Goal: Transaction & Acquisition: Download file/media

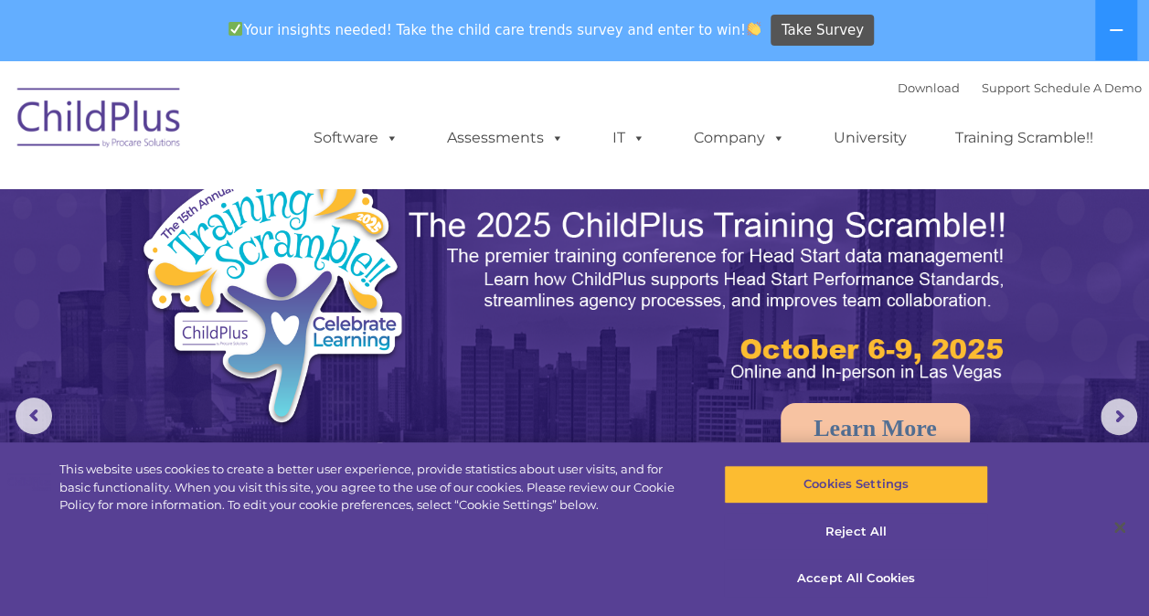
select select "MEDIUM"
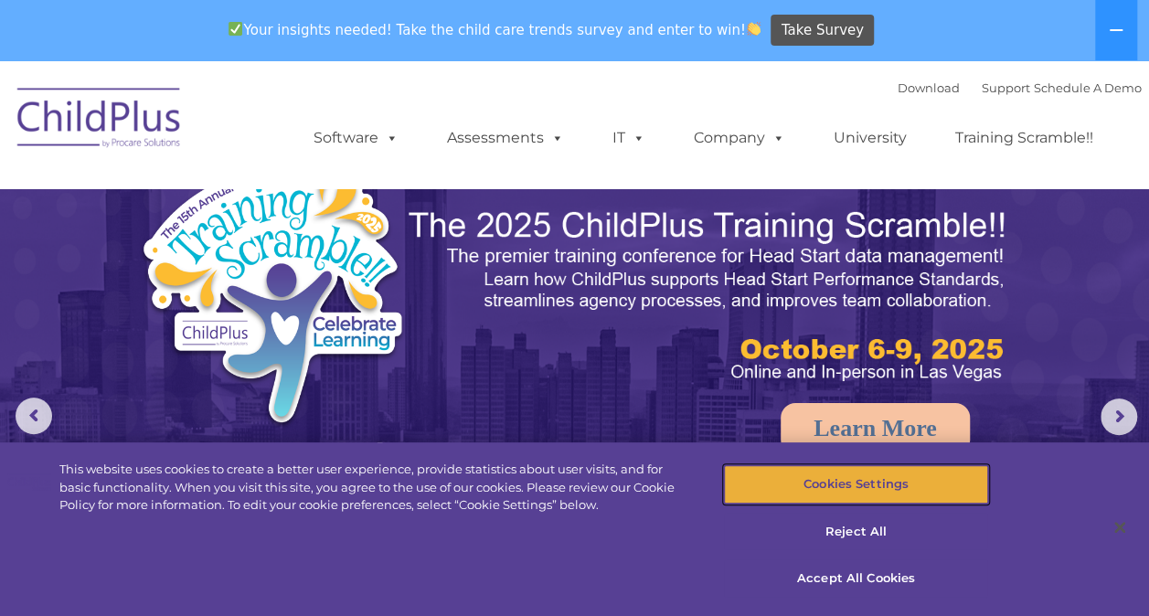
click at [910, 483] on button "Cookies Settings" at bounding box center [856, 484] width 264 height 38
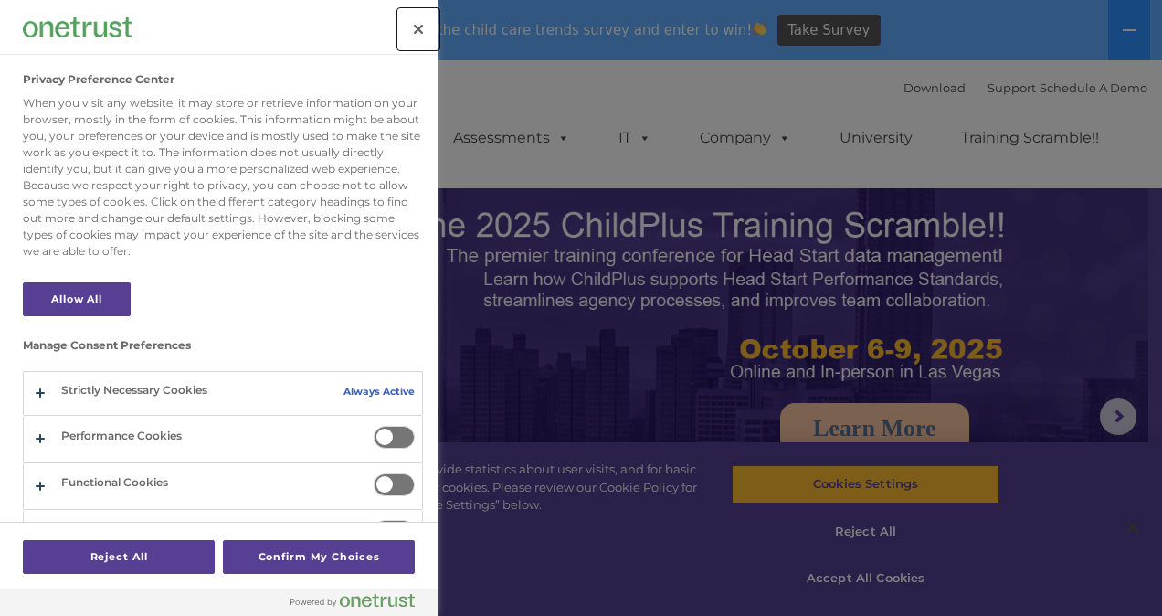
click at [414, 29] on button "Close" at bounding box center [418, 29] width 40 height 40
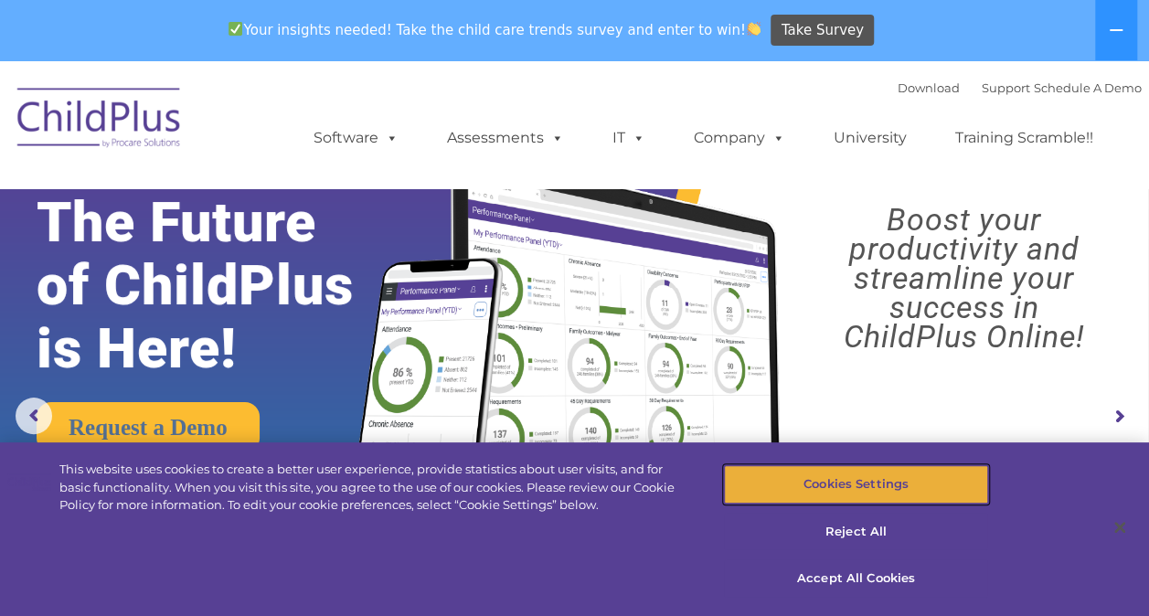
click at [877, 484] on button "Cookies Settings" at bounding box center [856, 484] width 264 height 38
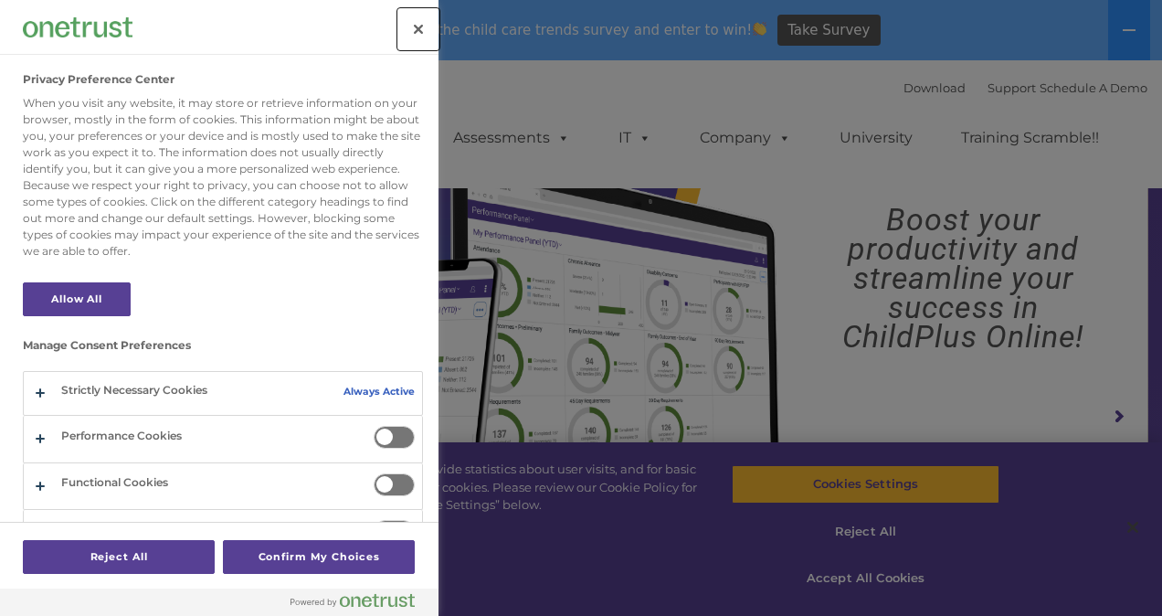
click at [426, 36] on button "Close" at bounding box center [418, 29] width 40 height 40
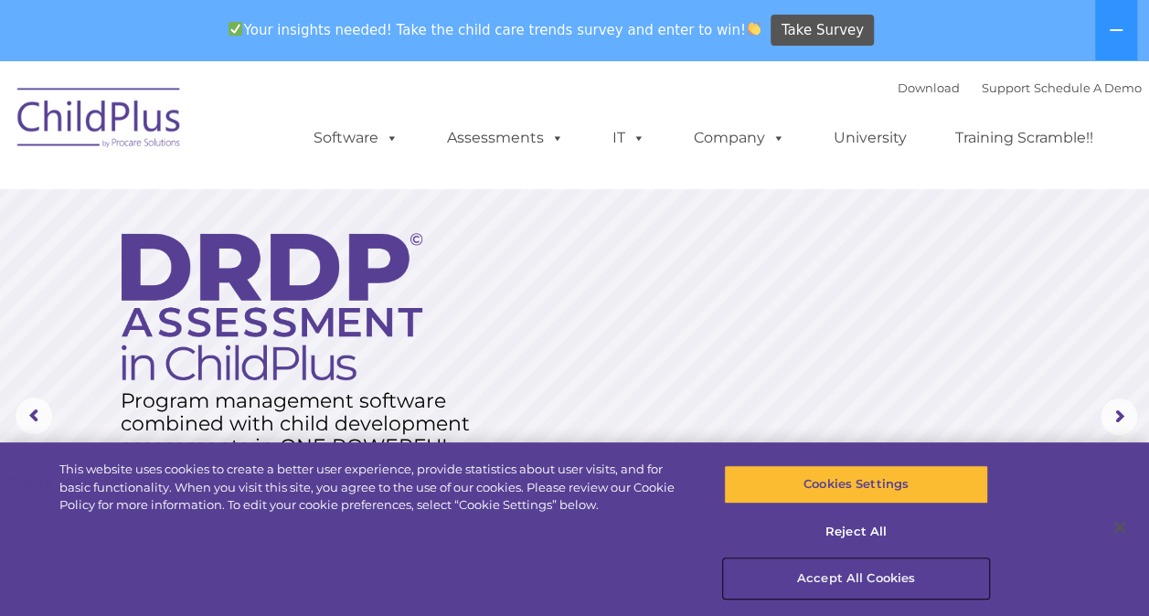
click at [847, 588] on button "Accept All Cookies" at bounding box center [856, 578] width 264 height 38
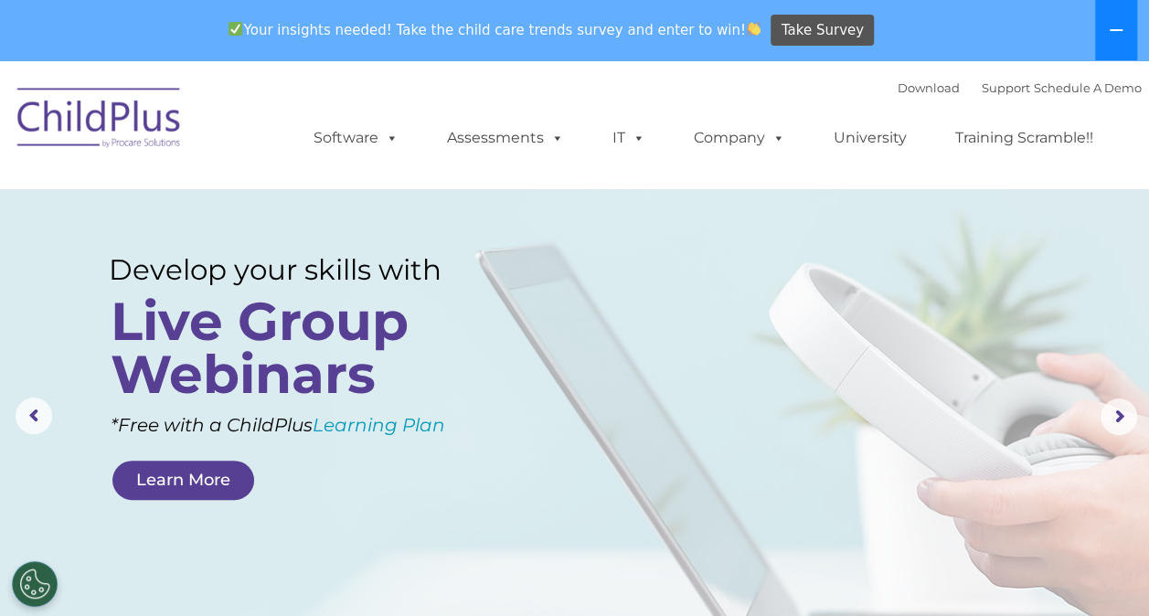
click at [1124, 26] on button at bounding box center [1116, 30] width 42 height 60
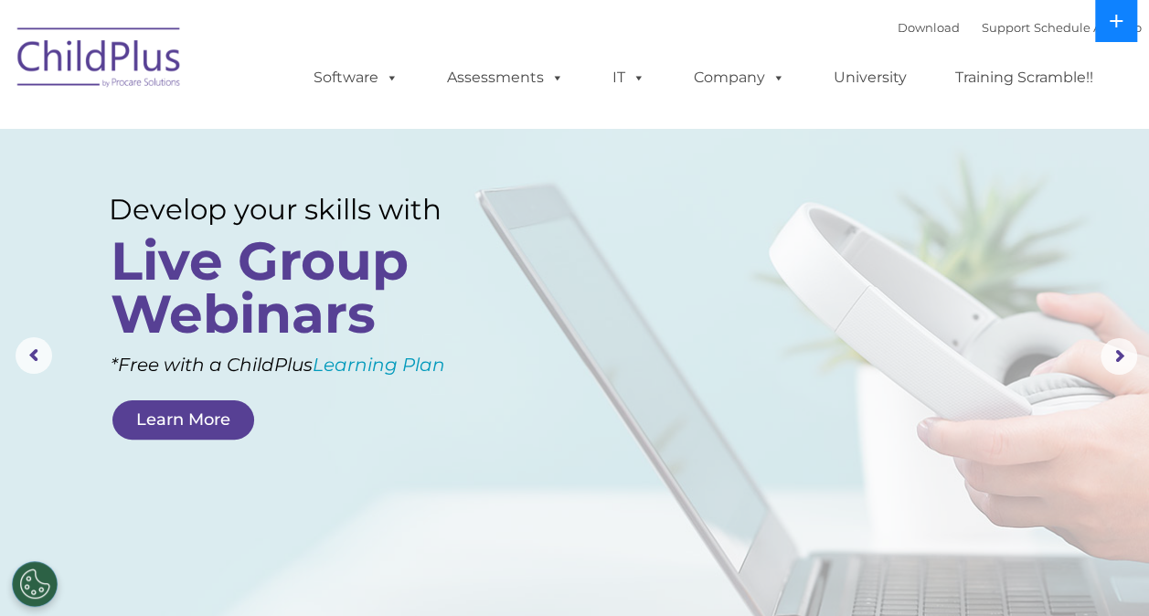
click at [1124, 26] on button at bounding box center [1116, 21] width 42 height 42
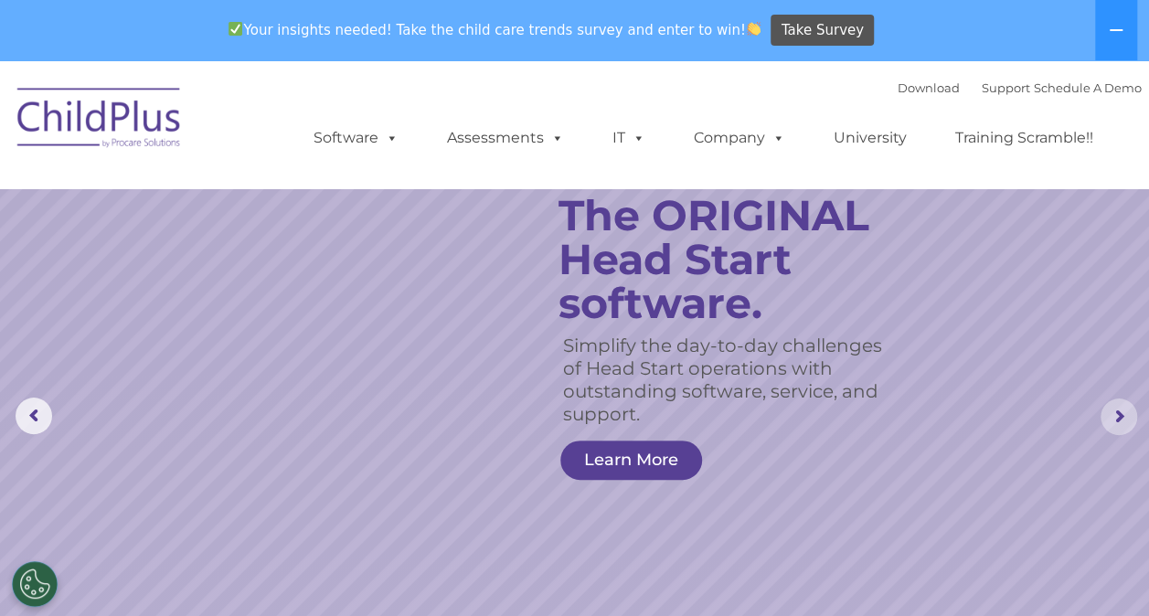
click at [1126, 423] on rs-arrow at bounding box center [1118, 416] width 37 height 37
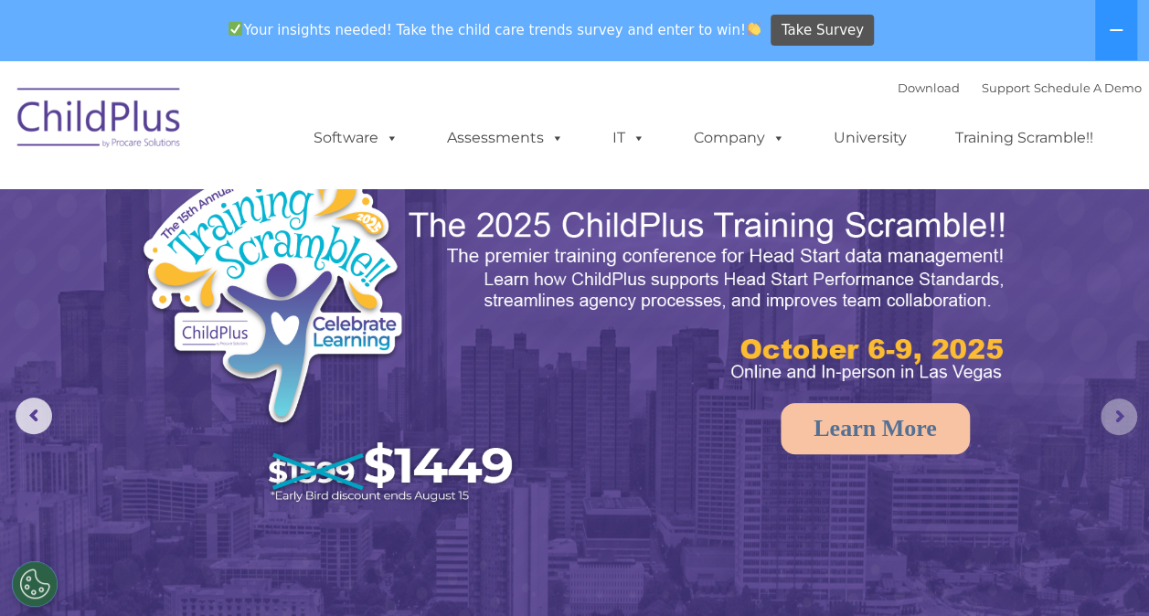
click at [1126, 423] on rs-arrow at bounding box center [1118, 416] width 37 height 37
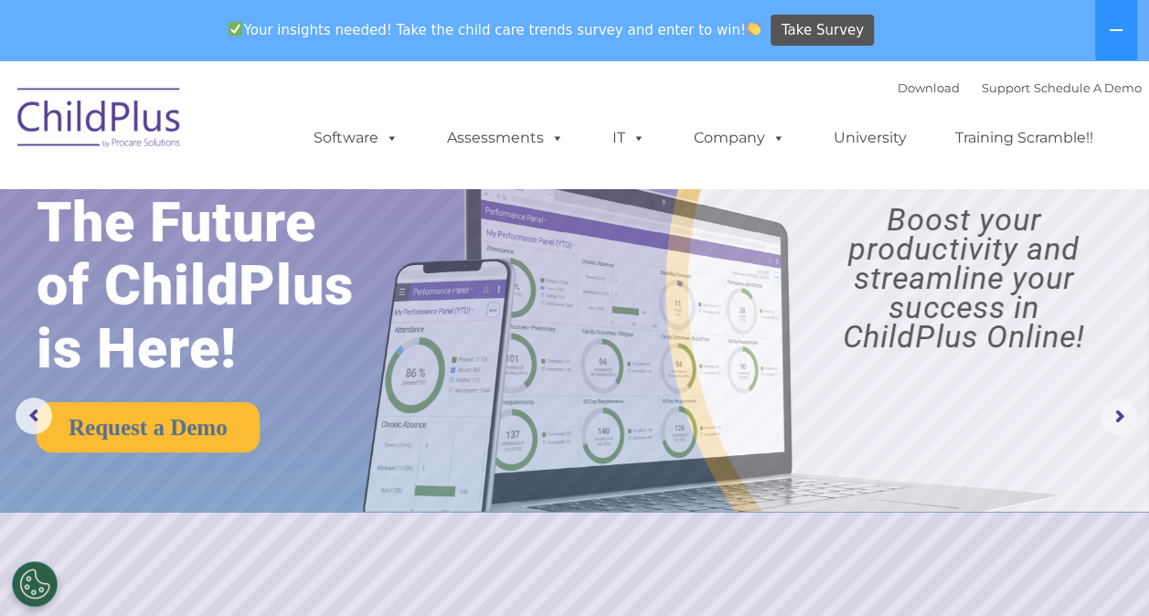
click at [1126, 423] on rs-arrow at bounding box center [1118, 416] width 37 height 37
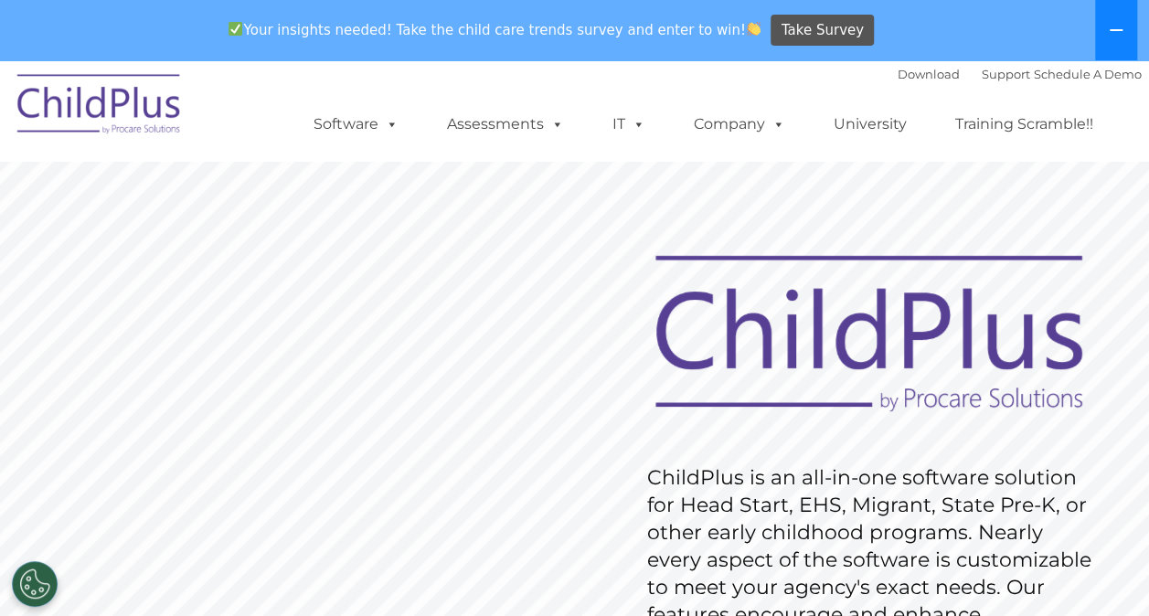
click at [1117, 29] on icon at bounding box center [1115, 30] width 13 height 2
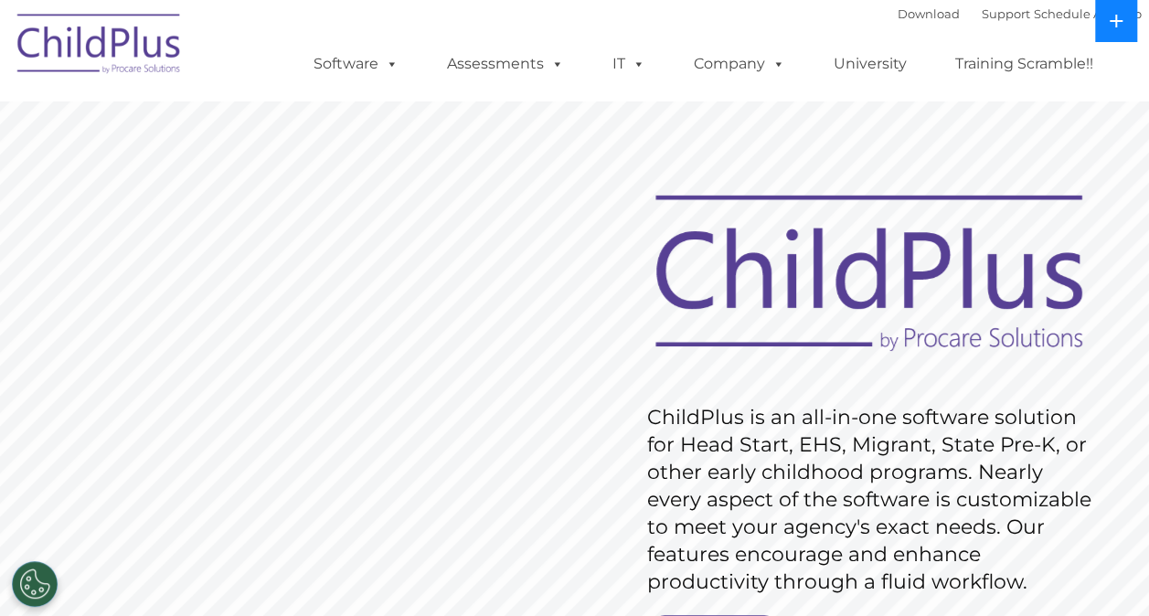
click at [1117, 29] on button at bounding box center [1116, 21] width 42 height 42
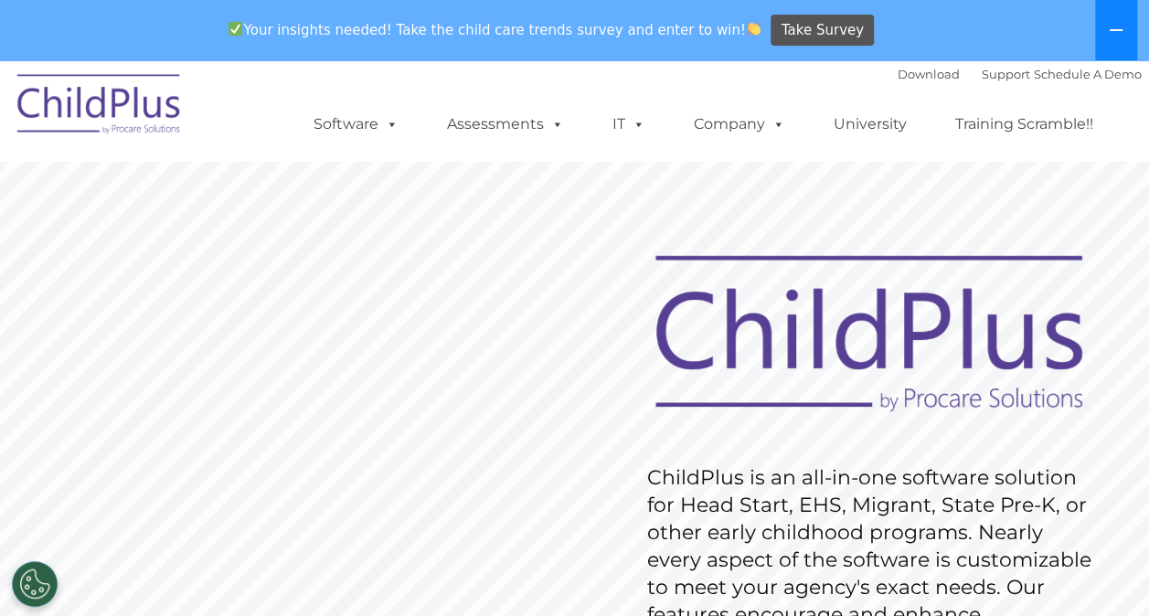
click at [1100, 33] on button at bounding box center [1116, 30] width 42 height 60
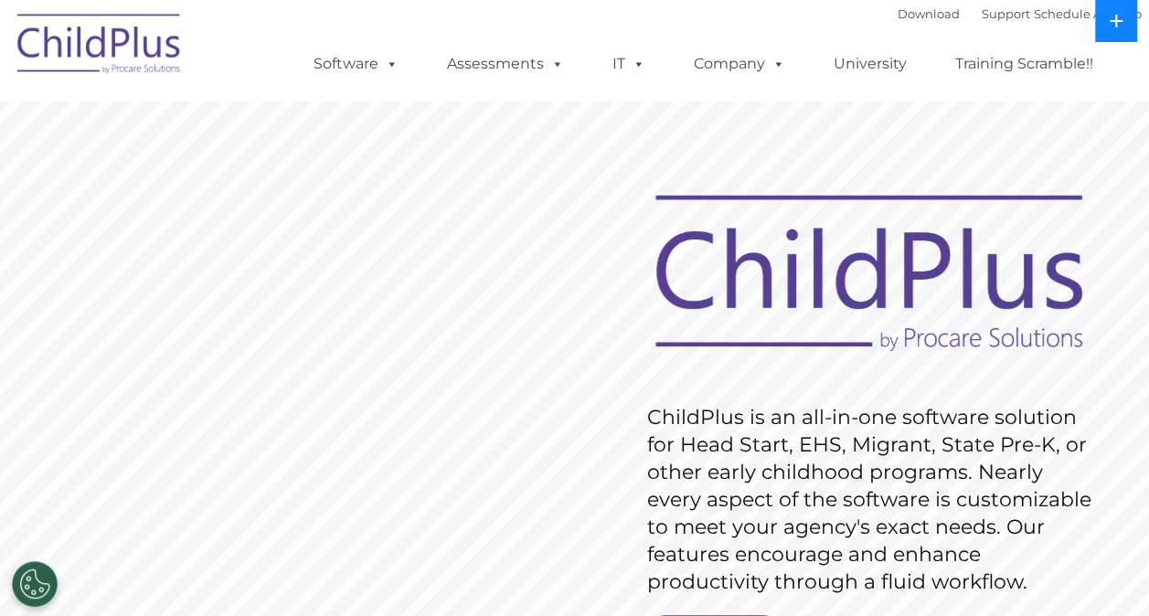
click at [1100, 33] on button at bounding box center [1116, 21] width 42 height 42
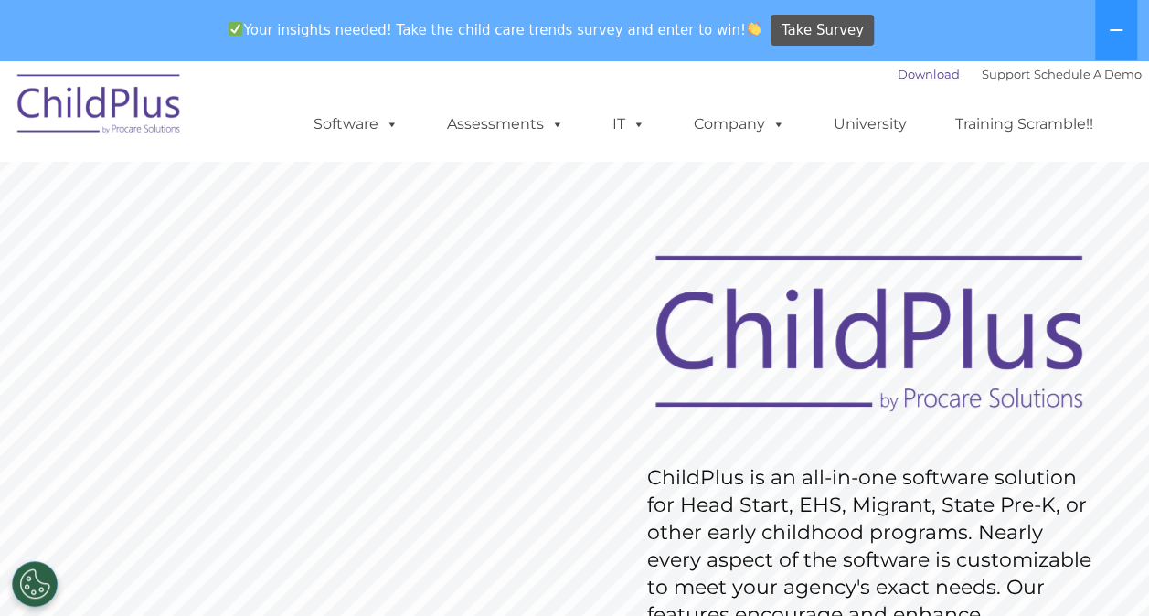
click at [917, 77] on link "Download" at bounding box center [928, 74] width 62 height 15
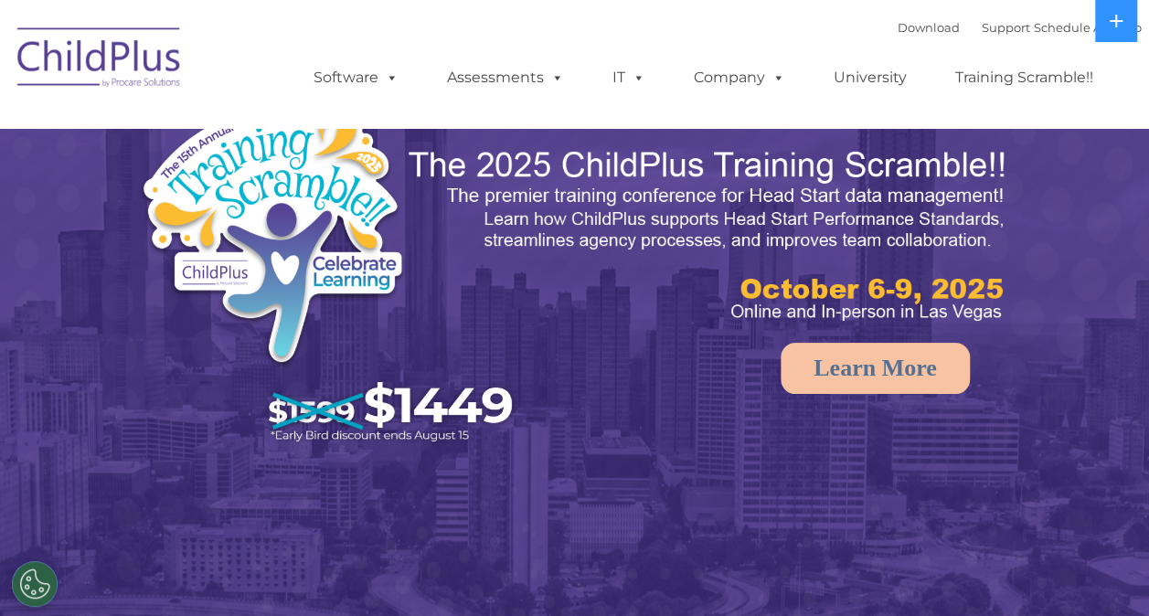
select select "MEDIUM"
